Goal: Information Seeking & Learning: Learn about a topic

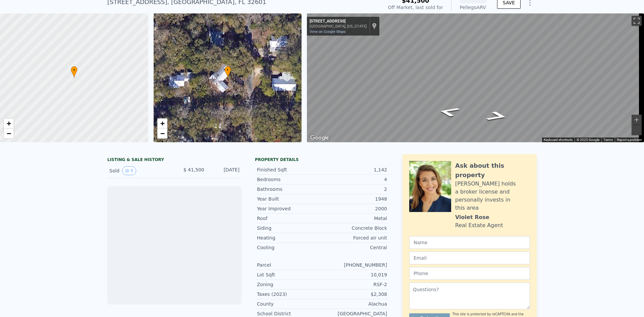
scroll to position [2, 0]
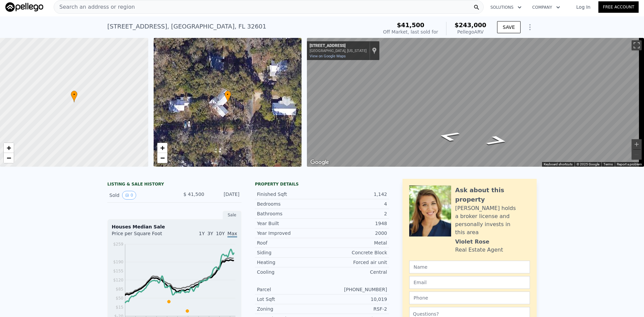
click at [141, 7] on div "Search an address or region" at bounding box center [269, 6] width 430 height 13
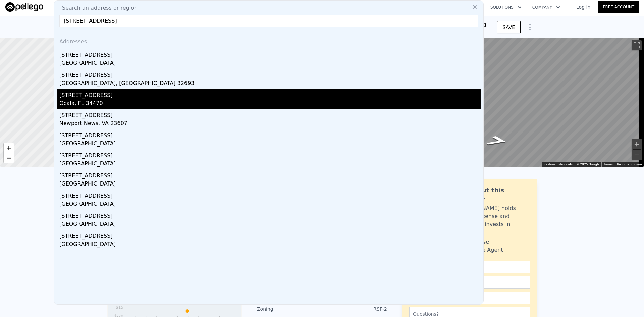
type input "[STREET_ADDRESS]"
click at [97, 99] on div "Ocala, FL 34470" at bounding box center [269, 103] width 421 height 9
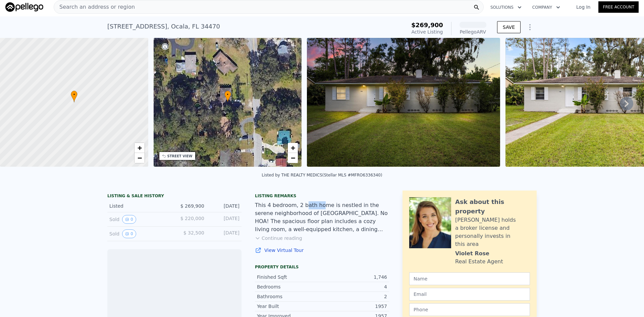
drag, startPoint x: 306, startPoint y: 211, endPoint x: 324, endPoint y: 211, distance: 18.5
click at [324, 211] on div "This 4 bedroom, 2 bath home is nestled in the serene neighborhood of [GEOGRAPHI…" at bounding box center [322, 217] width 134 height 32
click at [327, 211] on div "This 4 bedroom, 2 bath home is nestled in the serene neighborhood of [GEOGRAPHI…" at bounding box center [322, 217] width 134 height 32
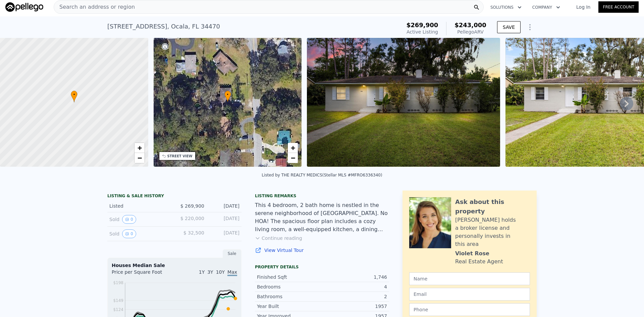
click at [620, 105] on icon at bounding box center [626, 103] width 13 height 13
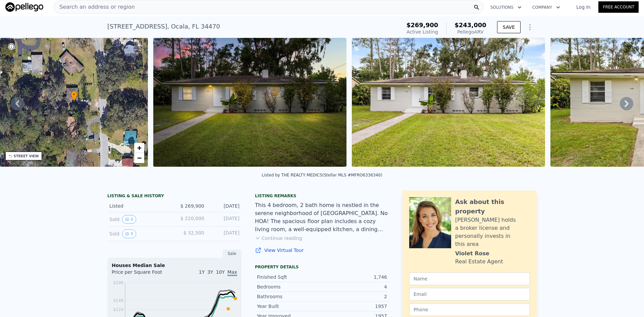
click at [620, 105] on icon at bounding box center [626, 103] width 13 height 13
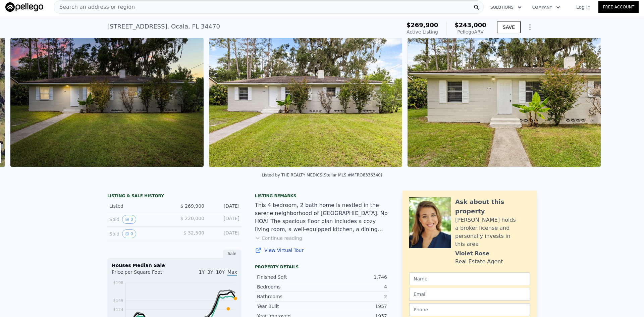
scroll to position [0, 307]
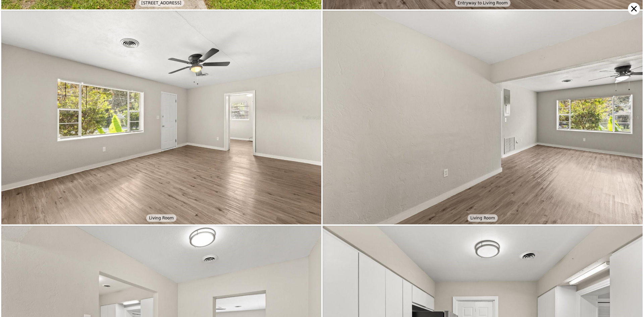
scroll to position [426, 0]
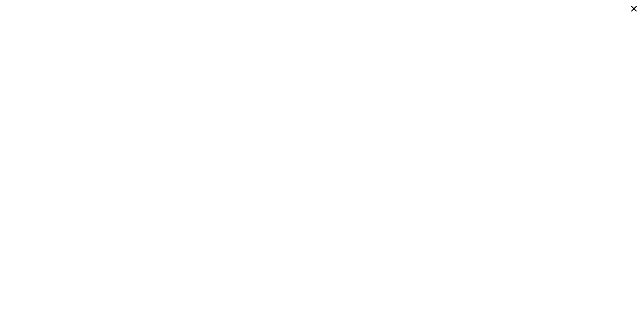
type input "2"
type input "1040"
type input "1565"
type input "8712"
type input "14810"
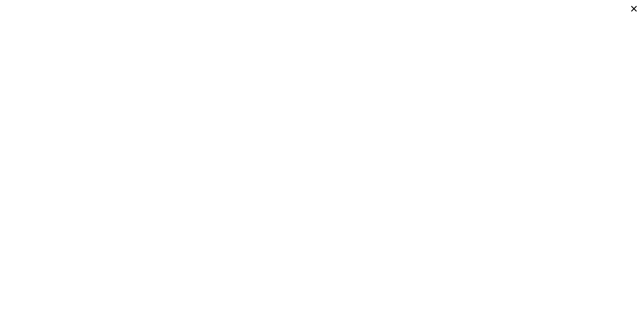
type input "$ 30,001"
